Goal: Check status: Check status

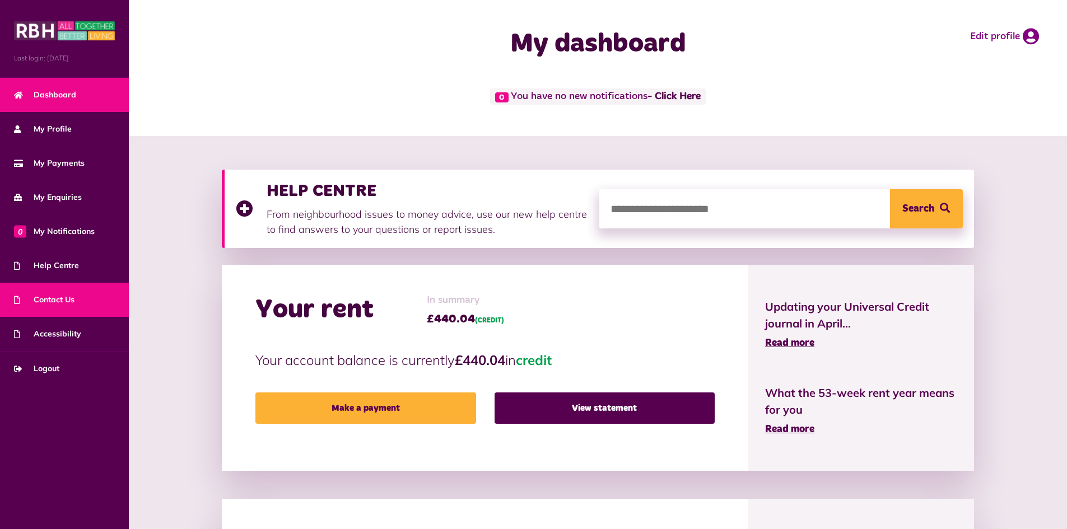
click at [43, 300] on span "Contact Us" at bounding box center [44, 300] width 61 height 12
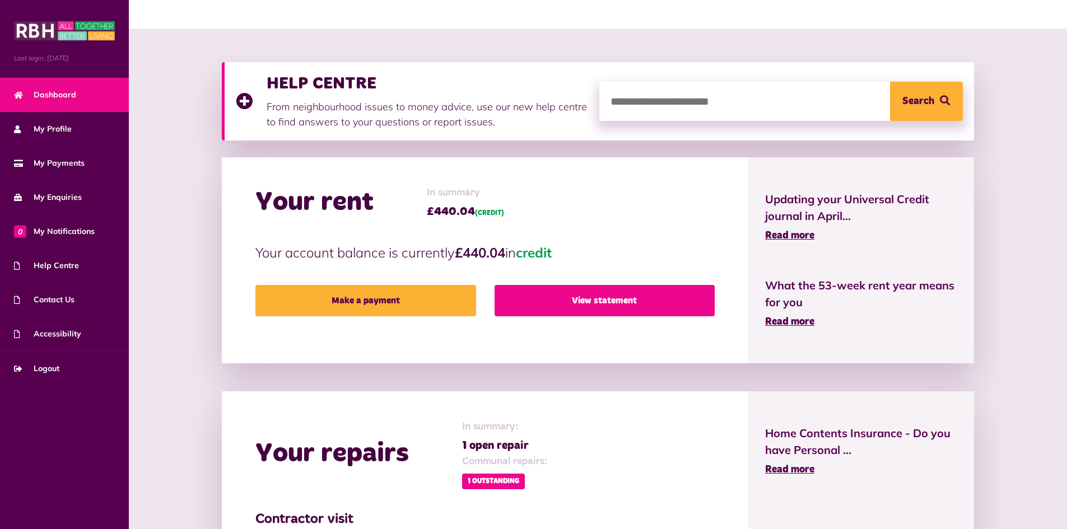
scroll to position [112, 0]
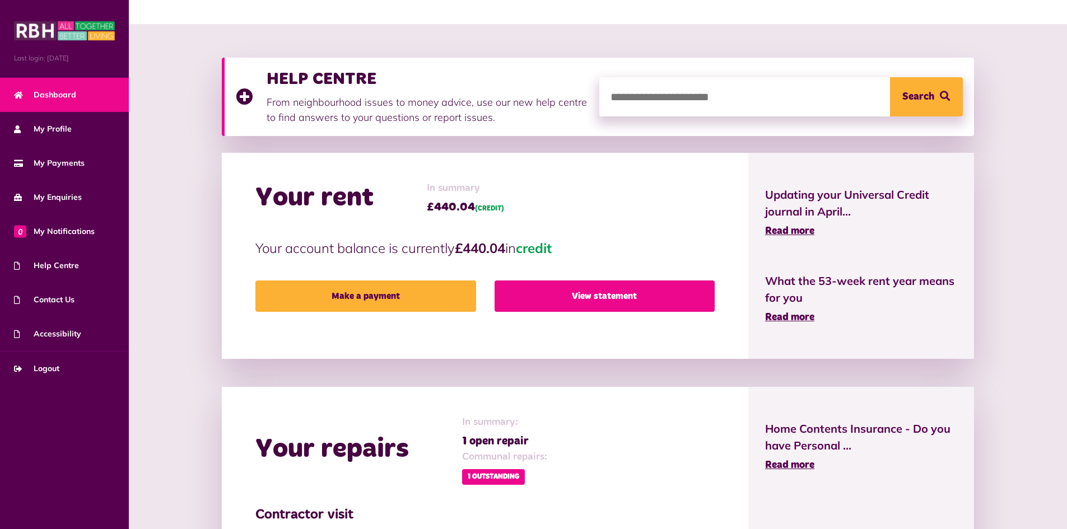
click at [593, 292] on link "View statement" at bounding box center [605, 296] width 220 height 31
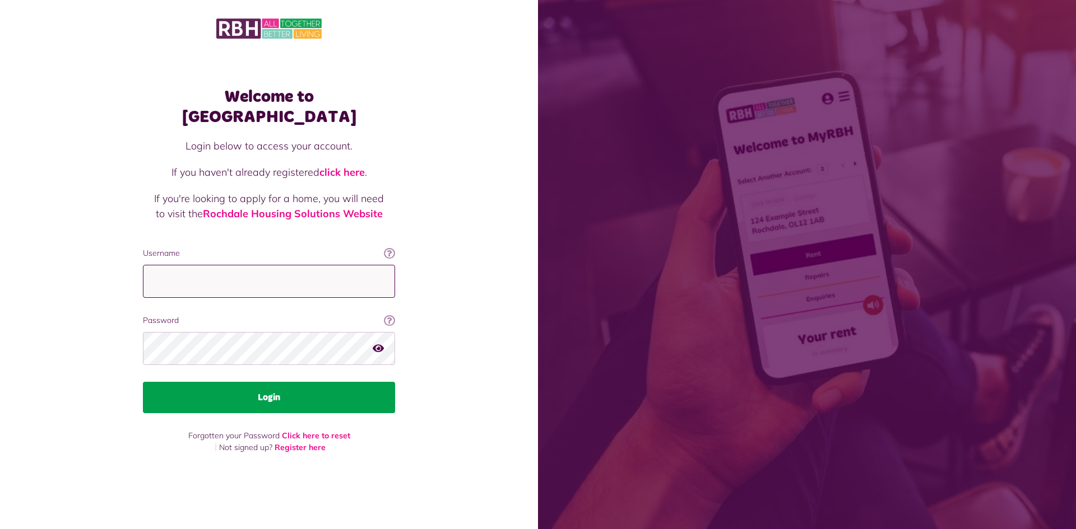
type input "**********"
click at [303, 392] on button "Login" at bounding box center [269, 397] width 252 height 31
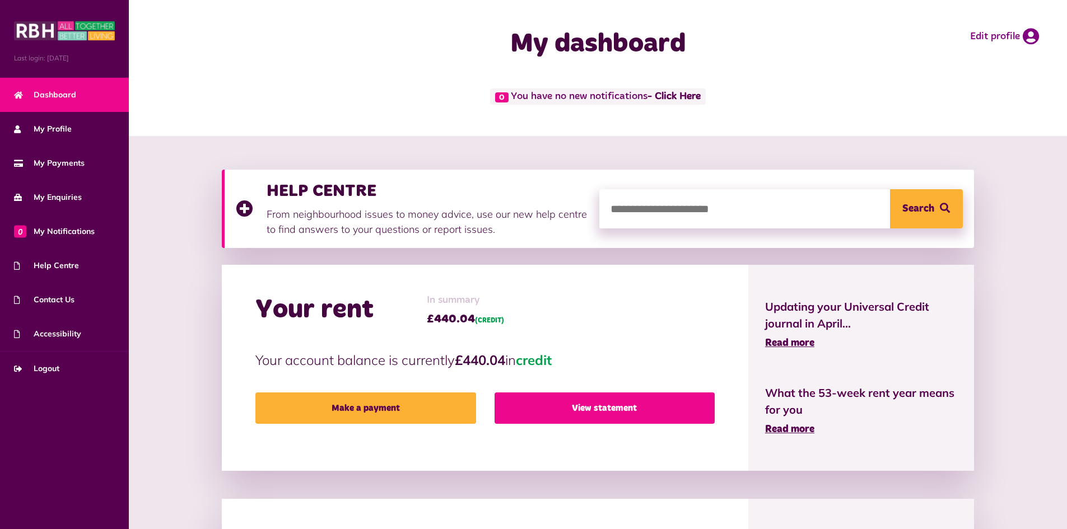
click at [529, 399] on link "View statement" at bounding box center [605, 408] width 220 height 31
